Goal: Download file/media

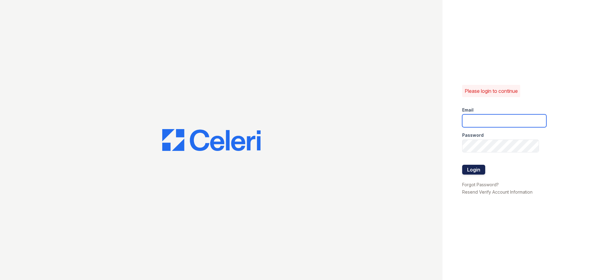
type input "[EMAIL_ADDRESS][DOMAIN_NAME]"
click at [473, 167] on button "Login" at bounding box center [473, 170] width 23 height 10
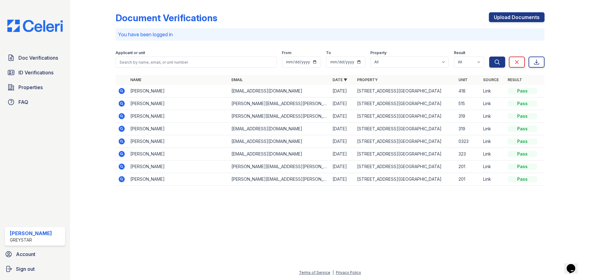
click at [123, 92] on icon at bounding box center [122, 91] width 6 height 6
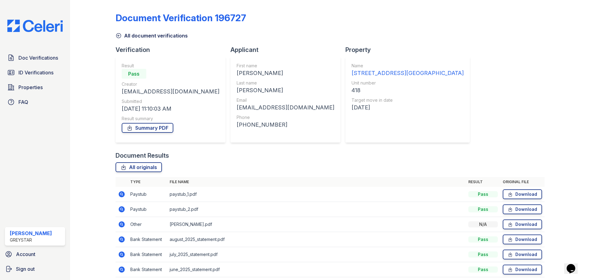
scroll to position [24, 0]
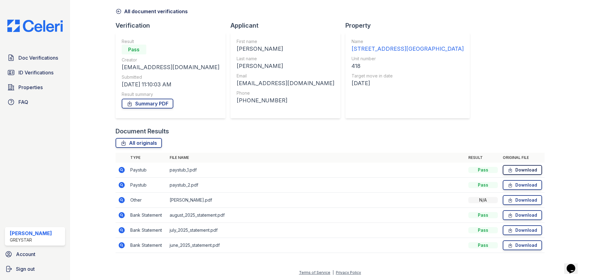
click at [515, 169] on link "Download" at bounding box center [522, 170] width 39 height 10
click at [523, 186] on link "Download" at bounding box center [522, 185] width 39 height 10
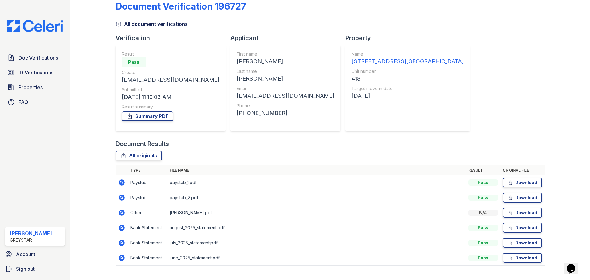
scroll to position [0, 0]
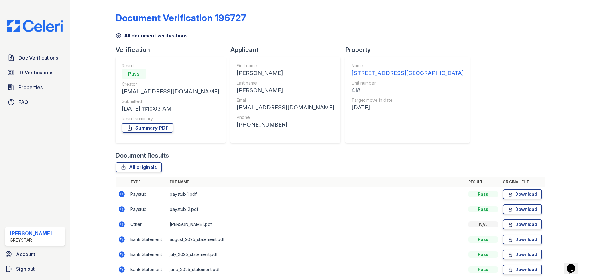
click at [116, 33] on icon at bounding box center [118, 36] width 6 height 6
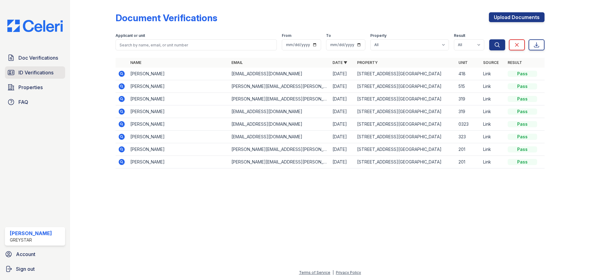
click at [53, 76] on span "ID Verifications" at bounding box center [35, 72] width 35 height 7
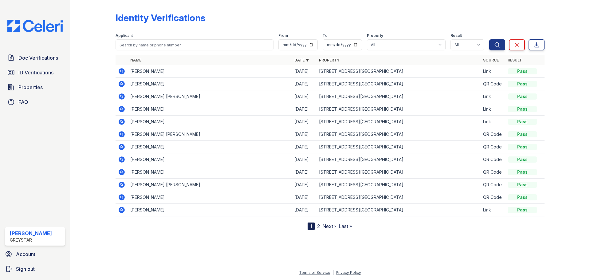
click at [122, 71] on icon at bounding box center [121, 71] width 7 height 7
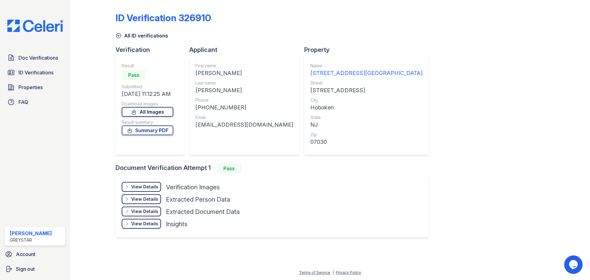
click at [157, 111] on link "All Images" at bounding box center [148, 112] width 52 height 10
